Goal: Communication & Community: Answer question/provide support

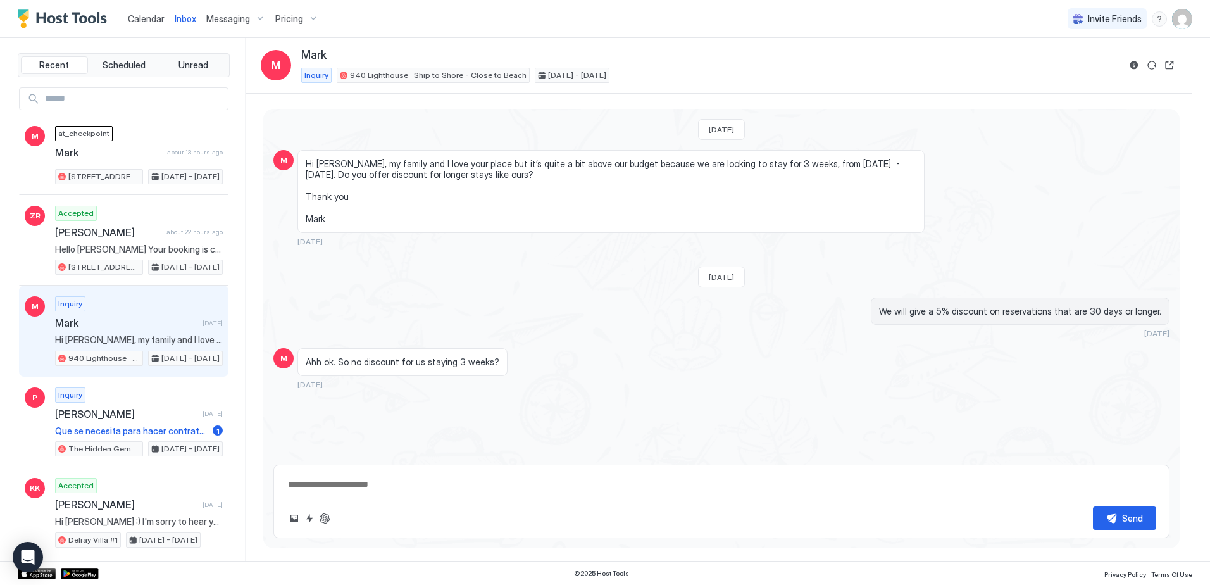
click at [187, 18] on span "Inbox" at bounding box center [186, 18] width 22 height 11
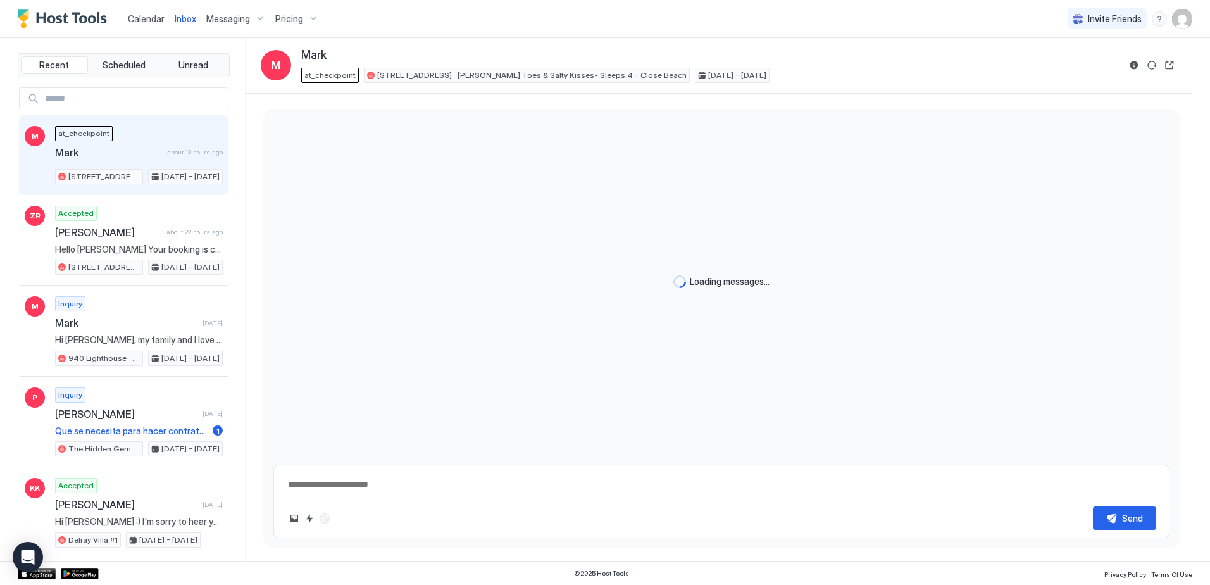
type textarea "*"
click at [121, 144] on div "at_checkpoint Mark about 13 hours ago [STREET_ADDRESS] · [PERSON_NAME] Toes & S…" at bounding box center [139, 155] width 168 height 58
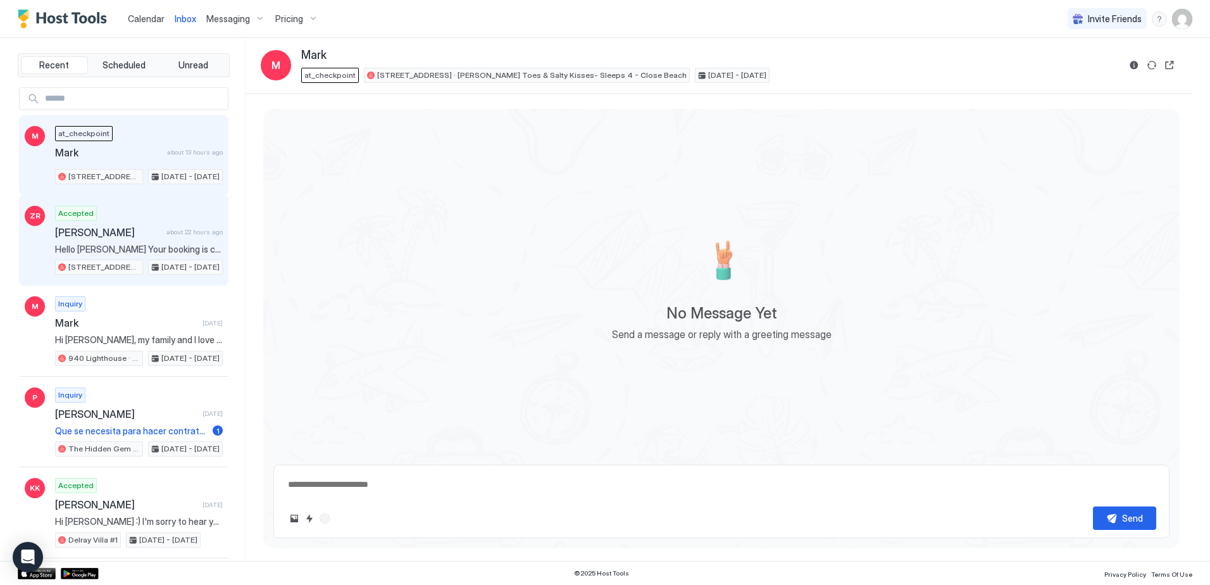
click at [106, 235] on span "[PERSON_NAME]" at bounding box center [108, 232] width 106 height 13
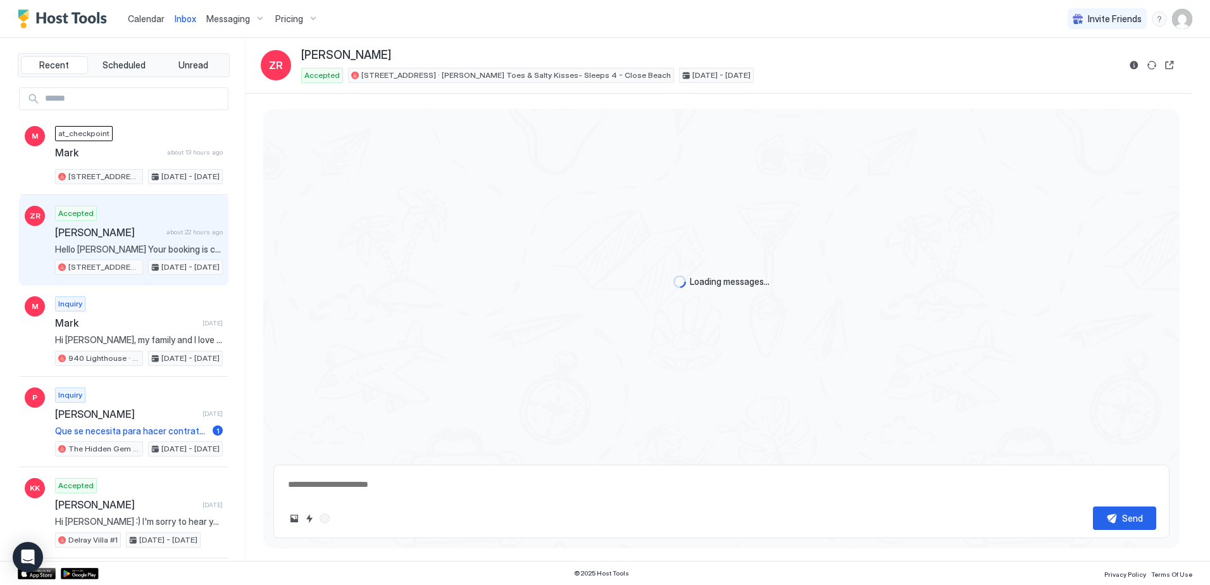
scroll to position [805, 0]
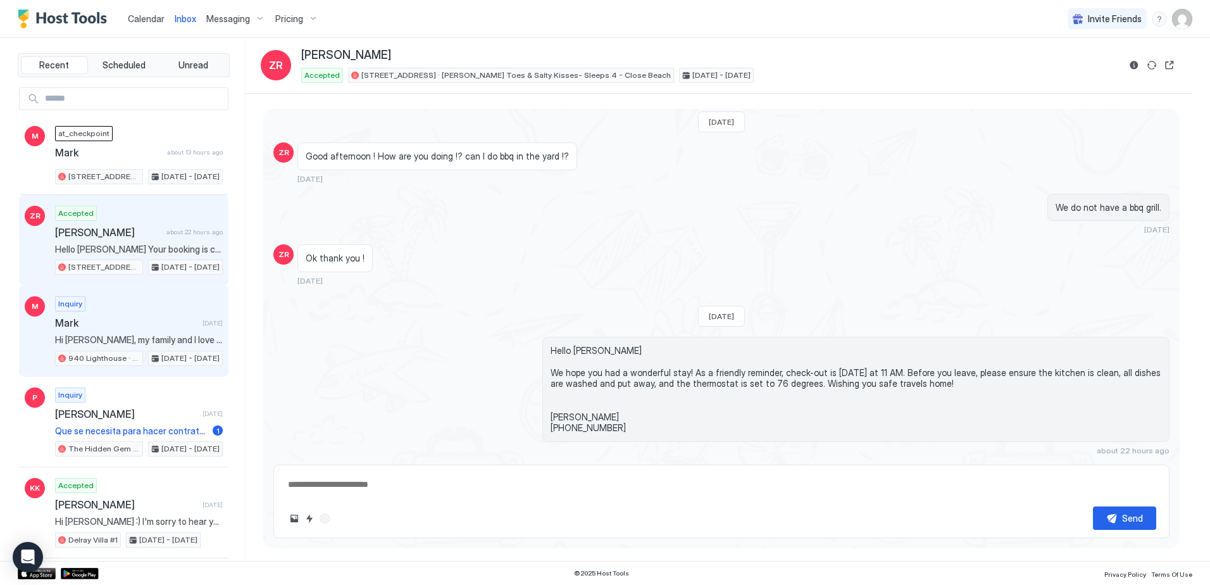
click at [164, 321] on span "Mark" at bounding box center [126, 323] width 142 height 13
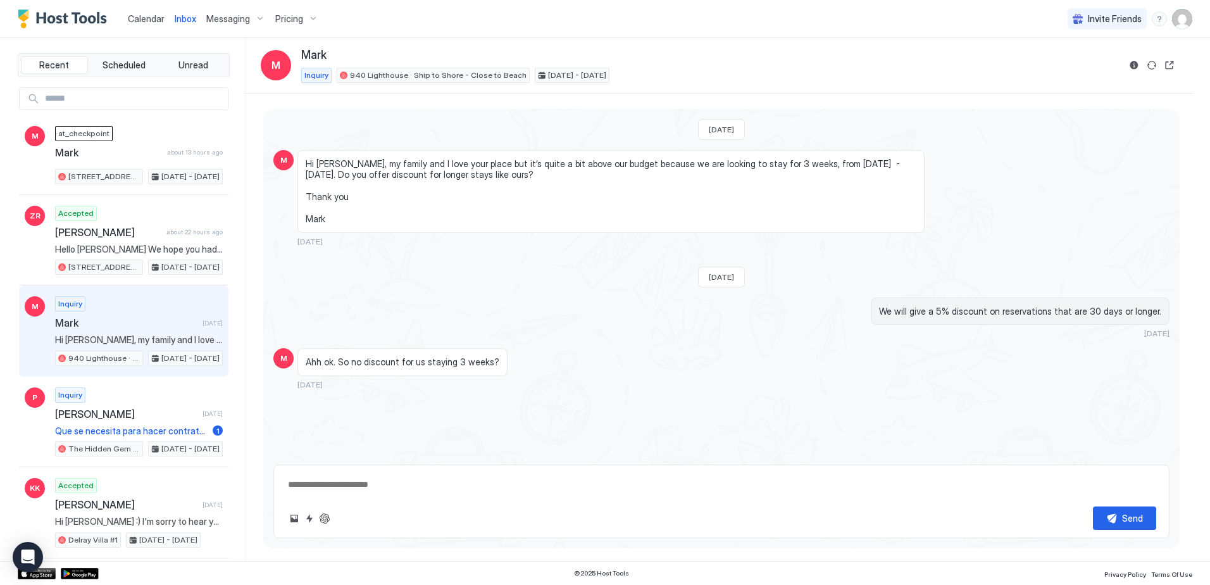
click at [99, 315] on div "Inquiry Mark [DATE] Hi [PERSON_NAME], my family and I love your place but it’s …" at bounding box center [139, 331] width 168 height 70
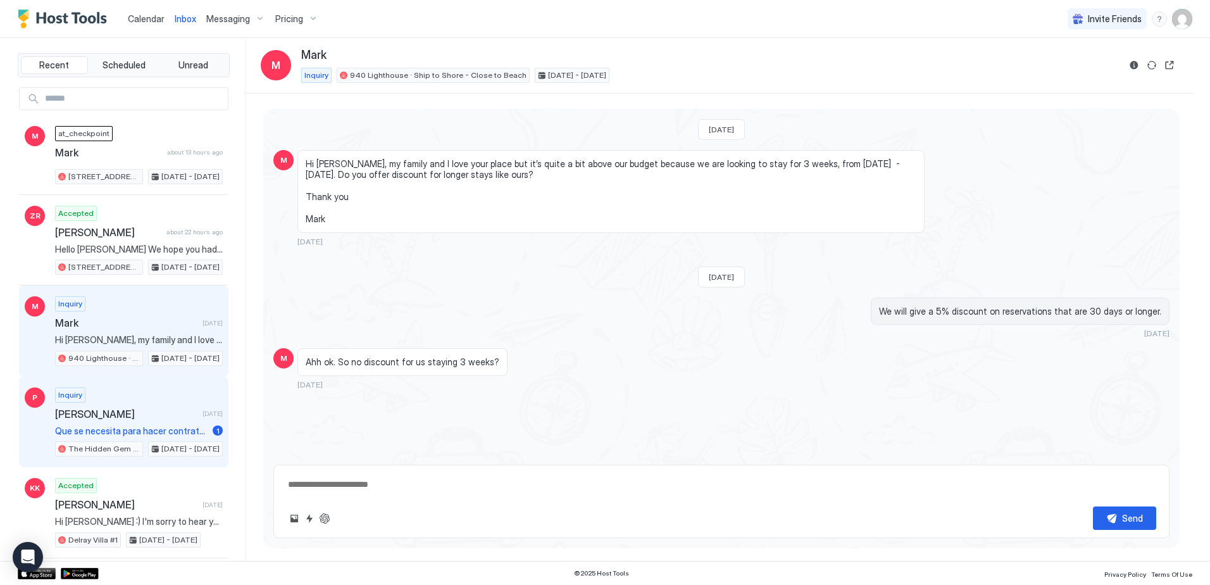
click at [119, 412] on span "[PERSON_NAME]" at bounding box center [126, 414] width 142 height 13
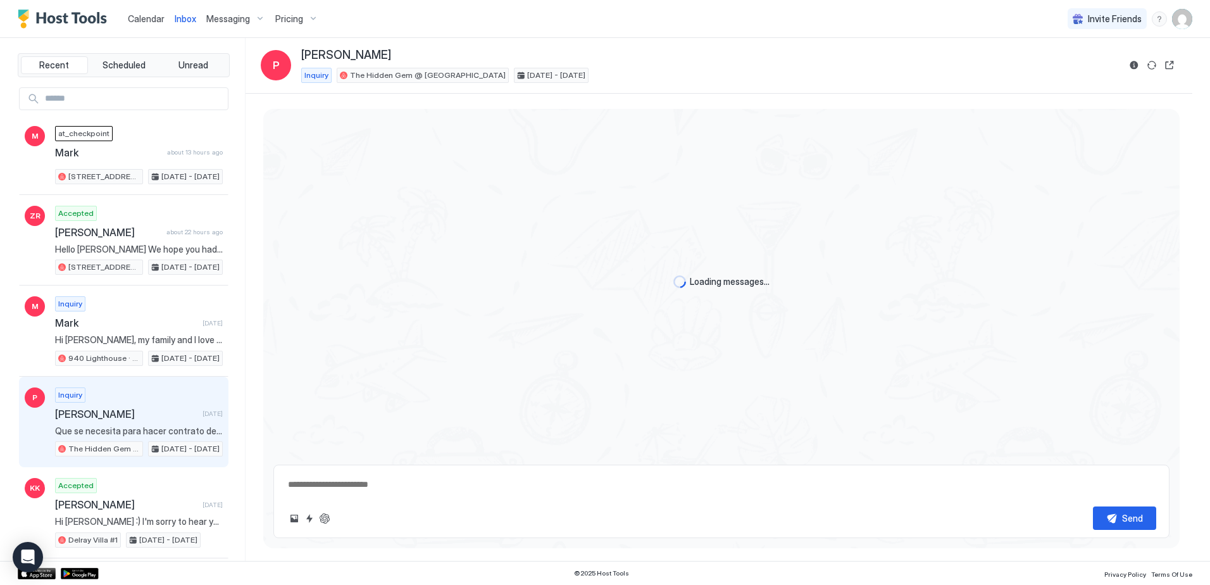
scroll to position [167, 0]
